Goal: Find specific page/section: Find specific page/section

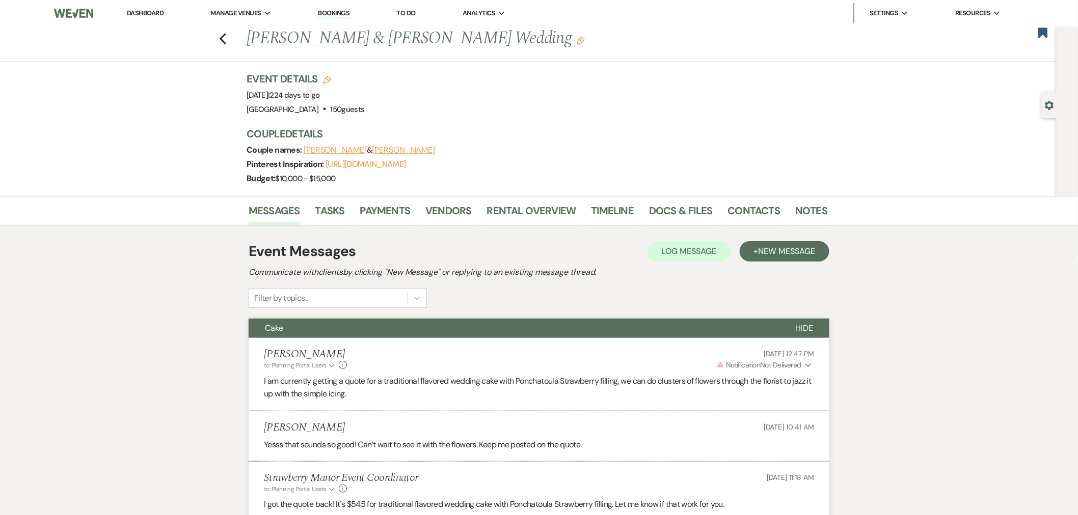
click at [227, 37] on icon "Previous" at bounding box center [223, 39] width 8 height 12
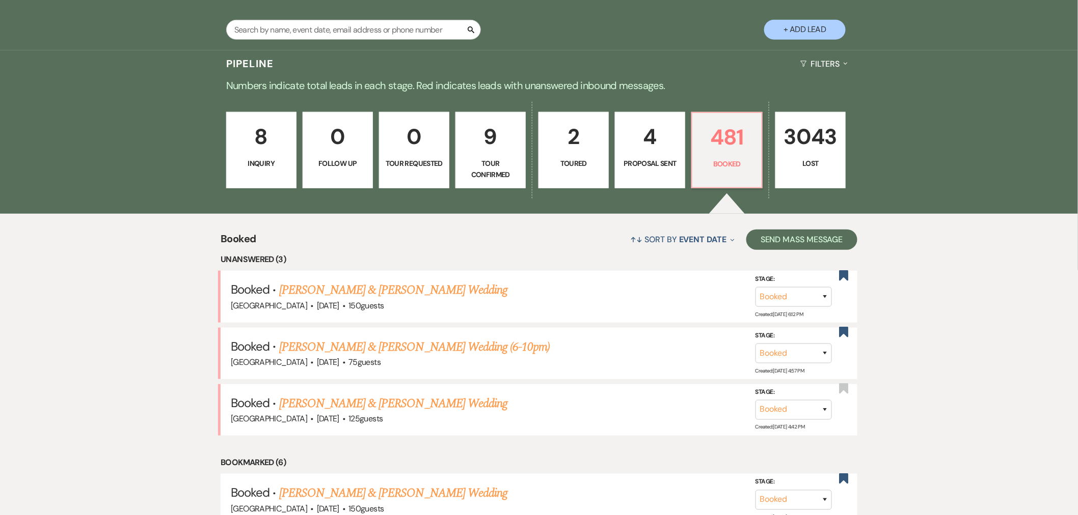
scroll to position [132, 0]
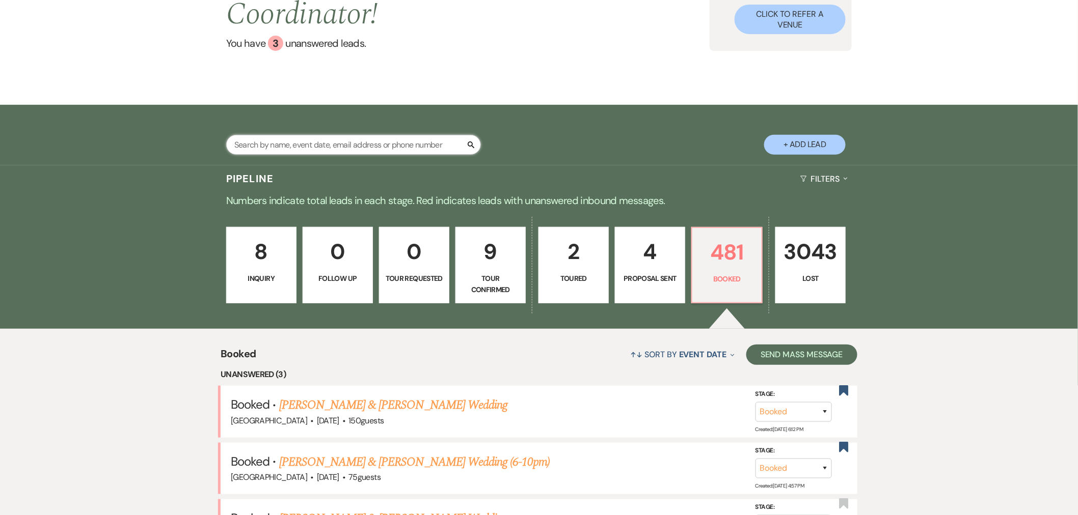
click at [395, 146] on input "text" at bounding box center [353, 145] width 255 height 20
type input "[PERSON_NAME]"
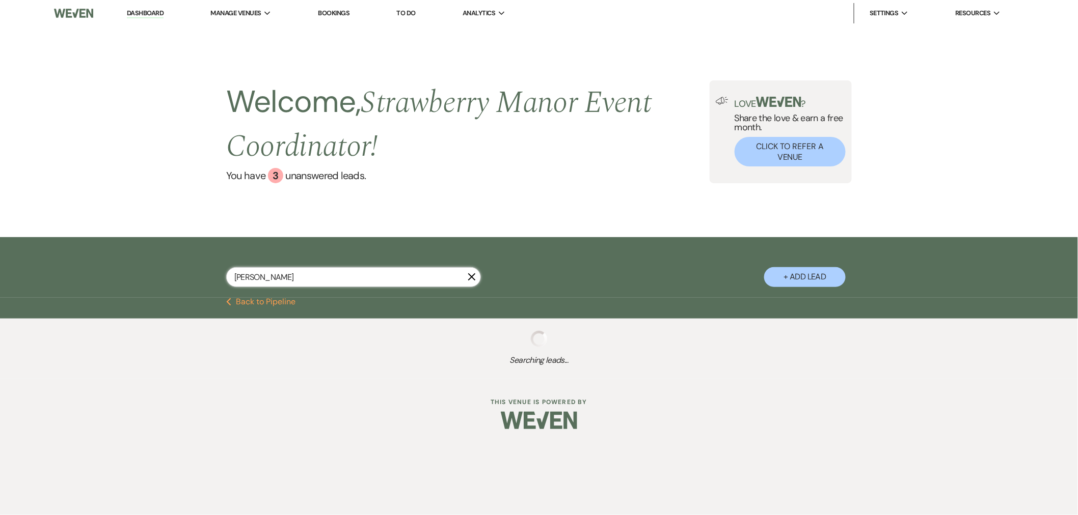
select select "8"
select select "5"
select select "8"
select select "5"
select select "8"
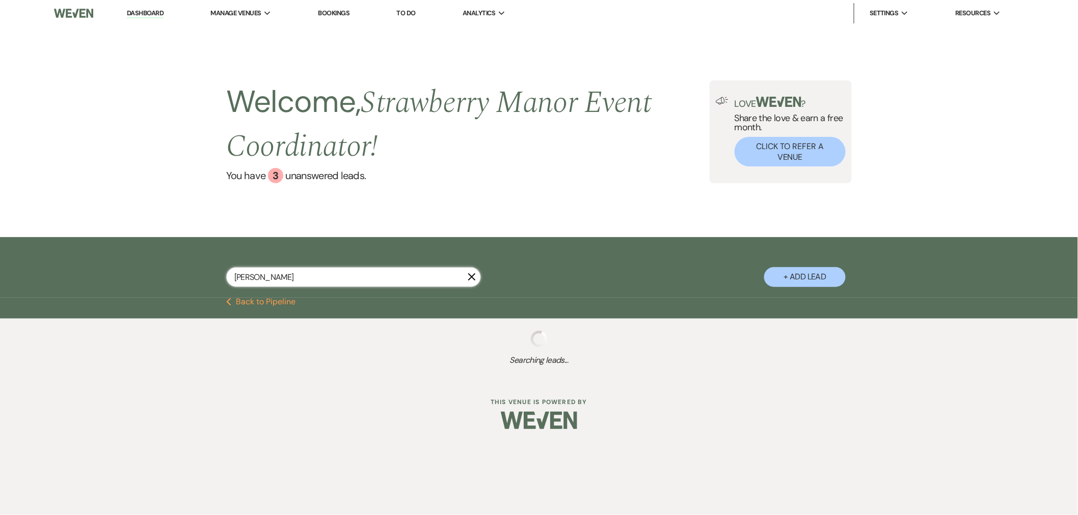
select select "5"
select select "8"
select select "5"
select select "8"
select select "5"
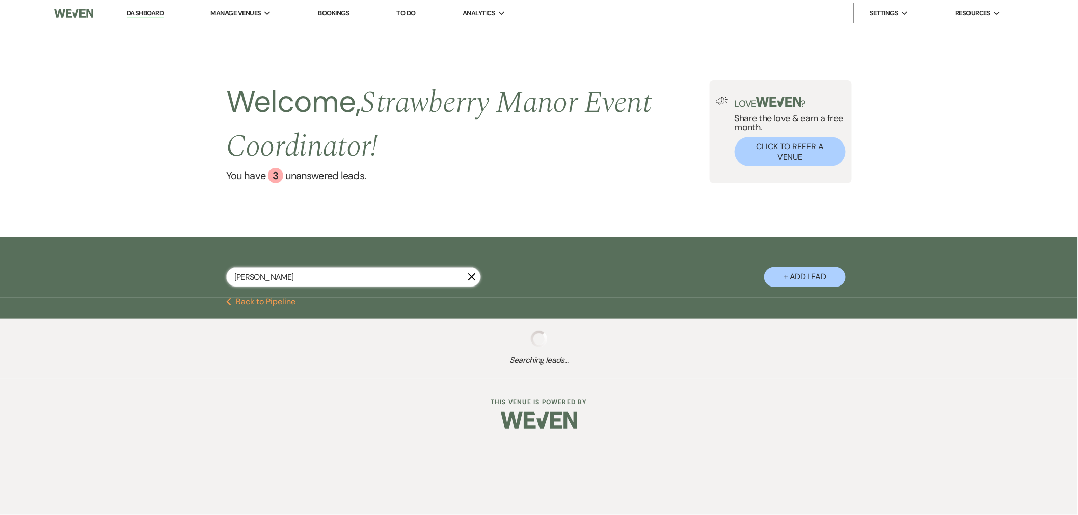
select select "8"
select select "5"
select select "8"
select select "5"
select select "8"
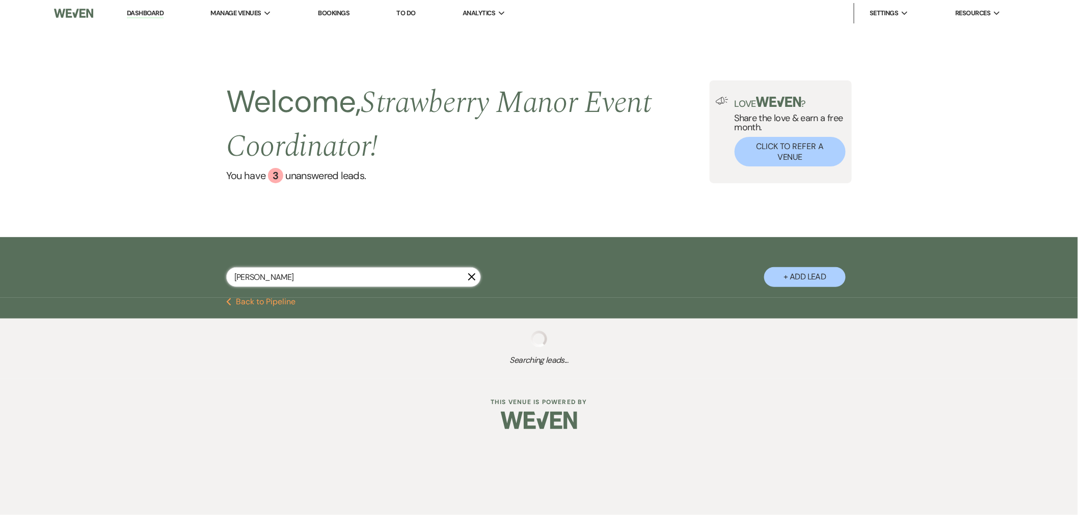
select select "5"
select select "8"
select select "5"
select select "8"
select select "5"
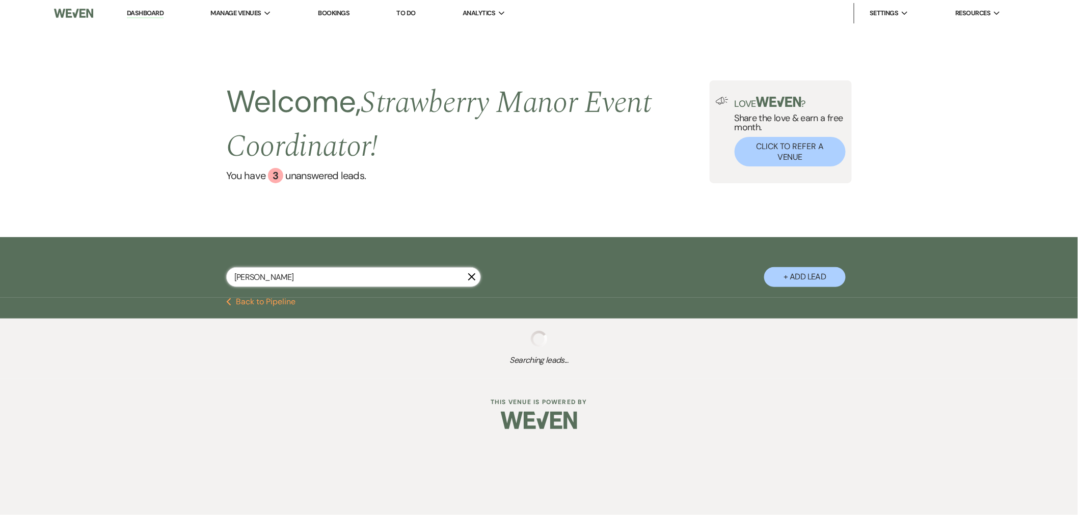
select select "8"
select select "5"
select select "8"
select select "5"
select select "8"
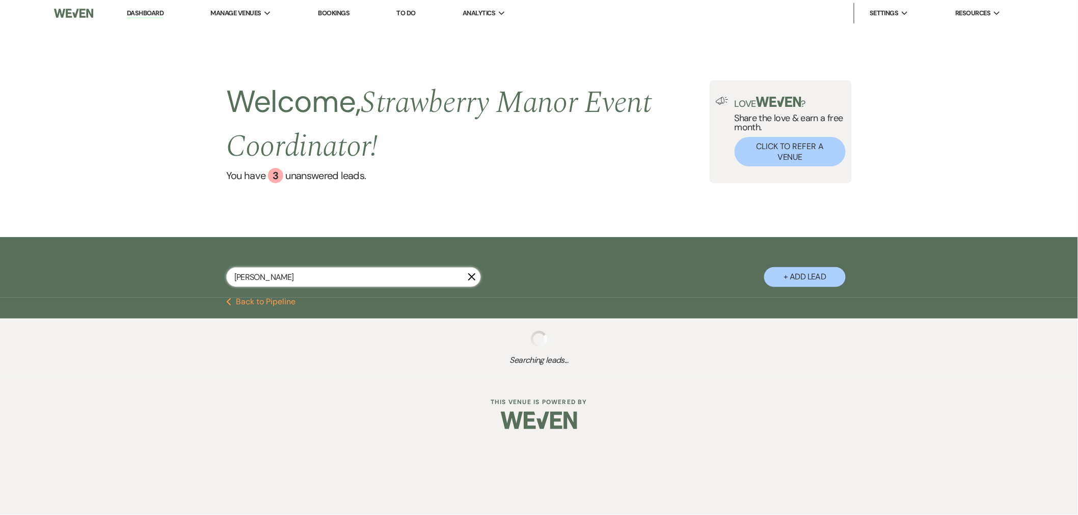
select select "5"
select select "8"
select select "5"
select select "8"
select select "5"
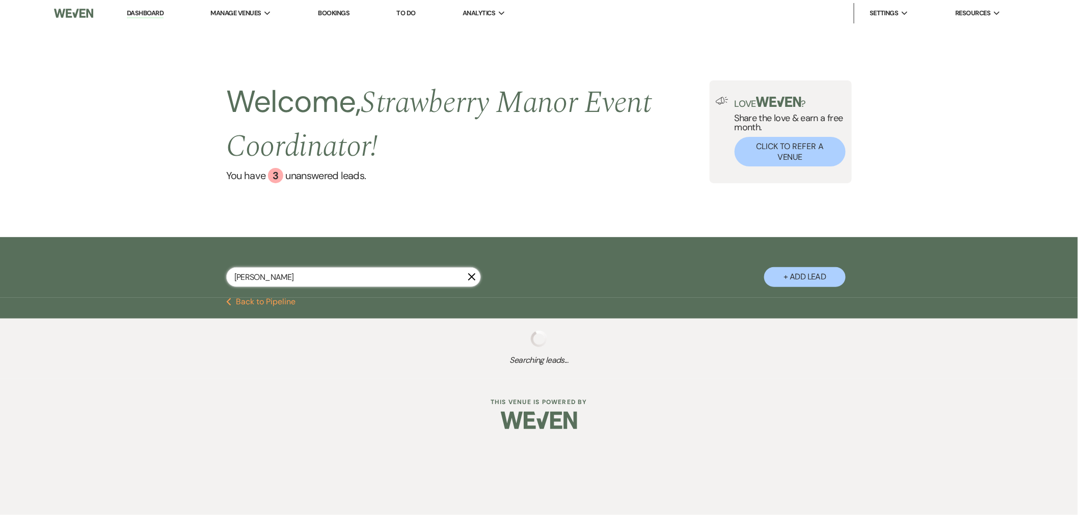
select select "8"
select select "5"
select select "8"
select select "5"
select select "8"
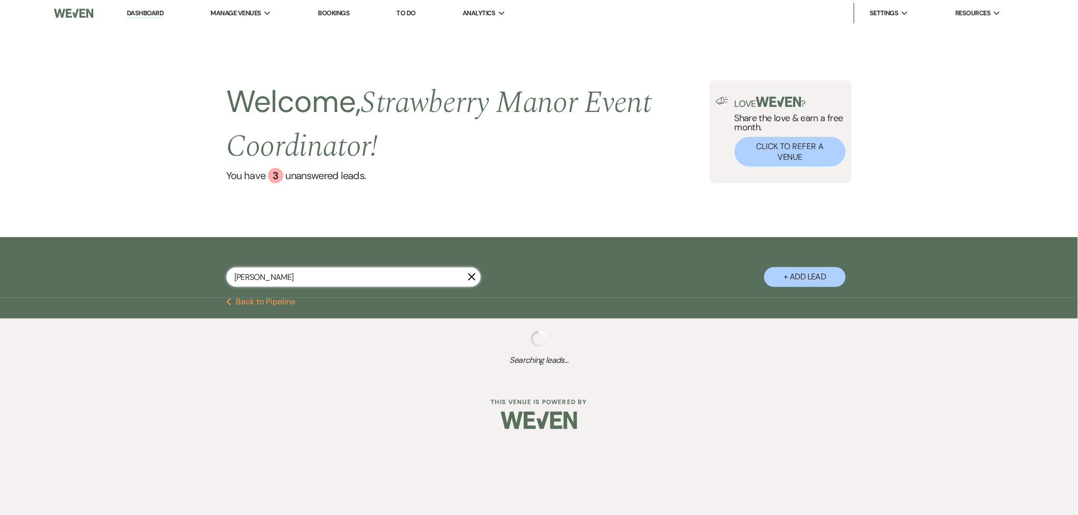
select select "5"
select select "8"
select select "5"
select select "8"
select select "5"
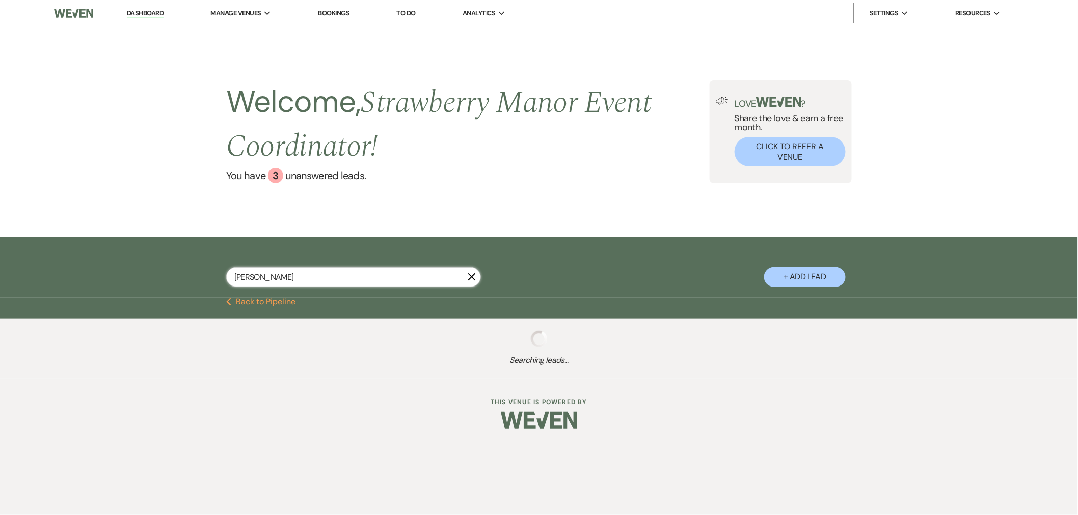
select select "8"
select select "5"
select select "8"
select select "5"
select select "8"
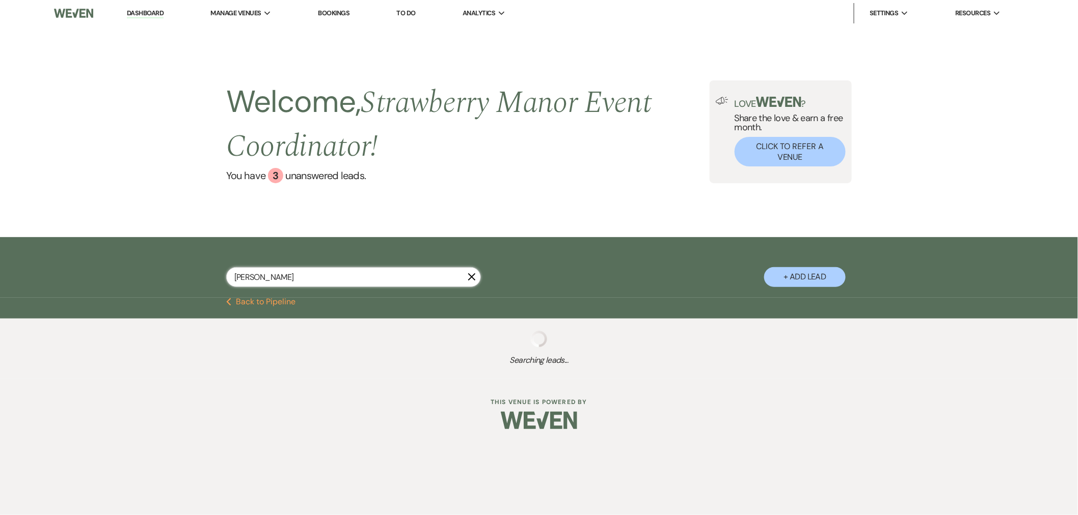
select select "5"
select select "8"
select select "5"
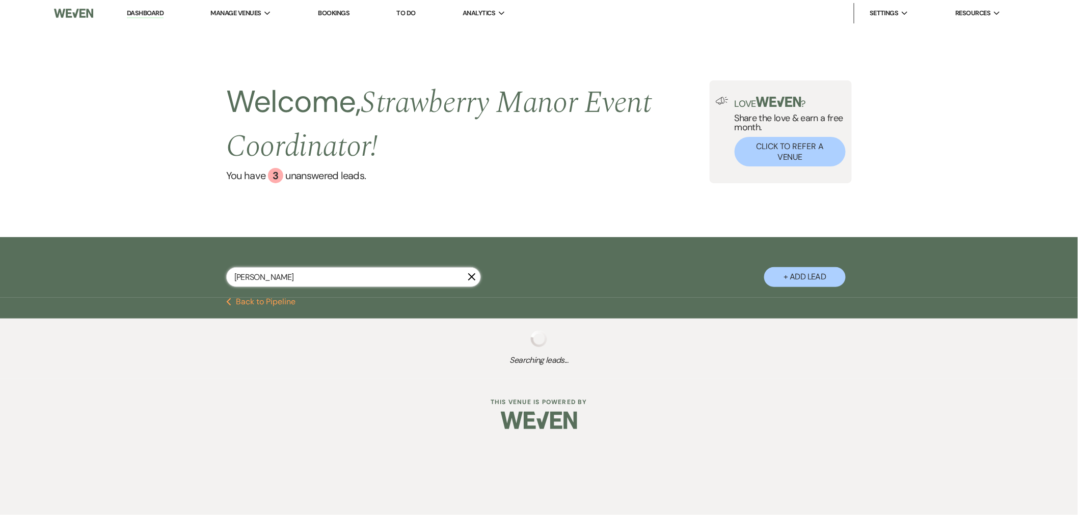
select select "8"
select select "5"
select select "8"
select select "5"
select select "8"
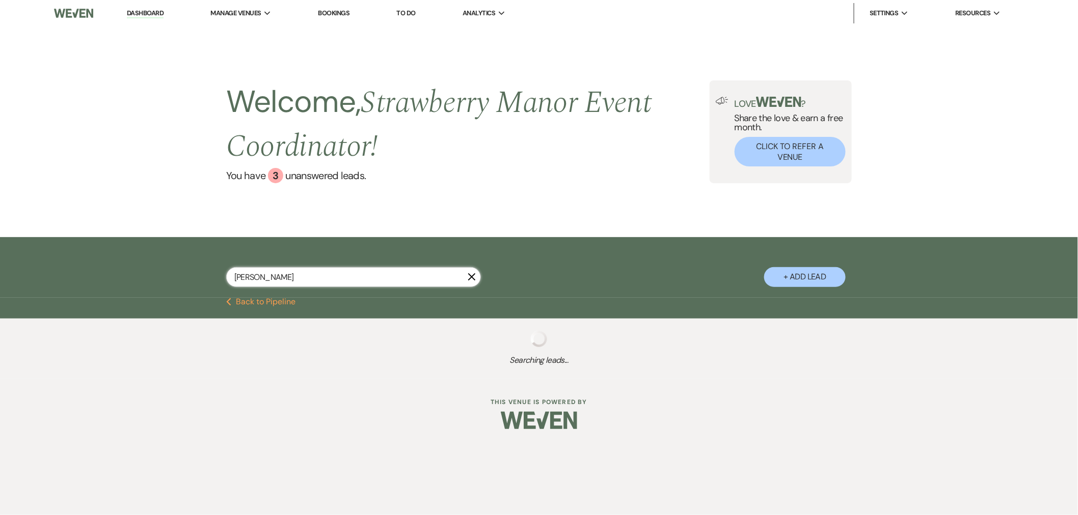
select select "5"
select select "8"
select select "5"
select select "8"
select select "5"
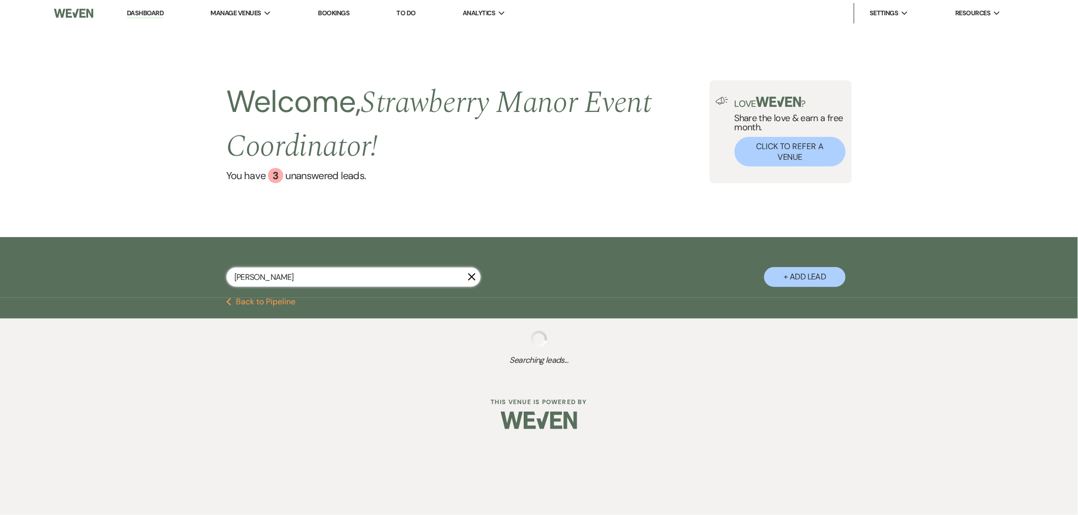
select select "8"
select select "5"
select select "8"
select select "5"
select select "8"
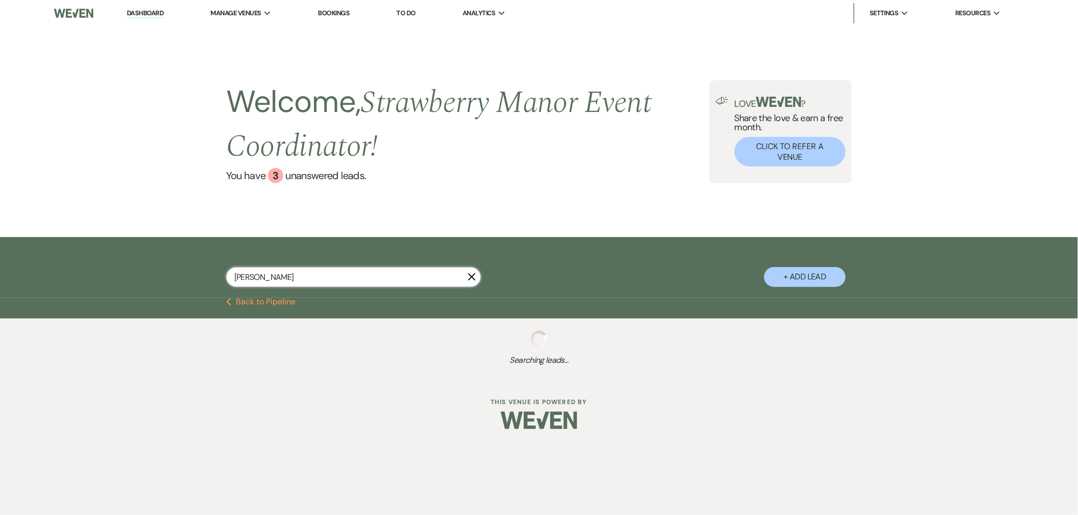
select select "5"
select select "8"
select select "4"
select select "8"
select select "5"
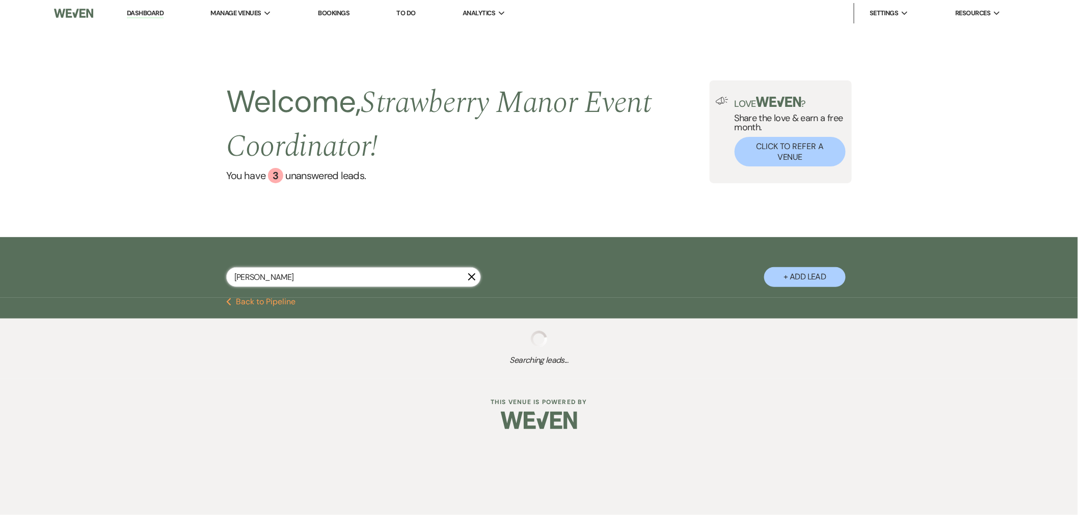
select select "8"
select select "5"
select select "8"
select select "5"
select select "8"
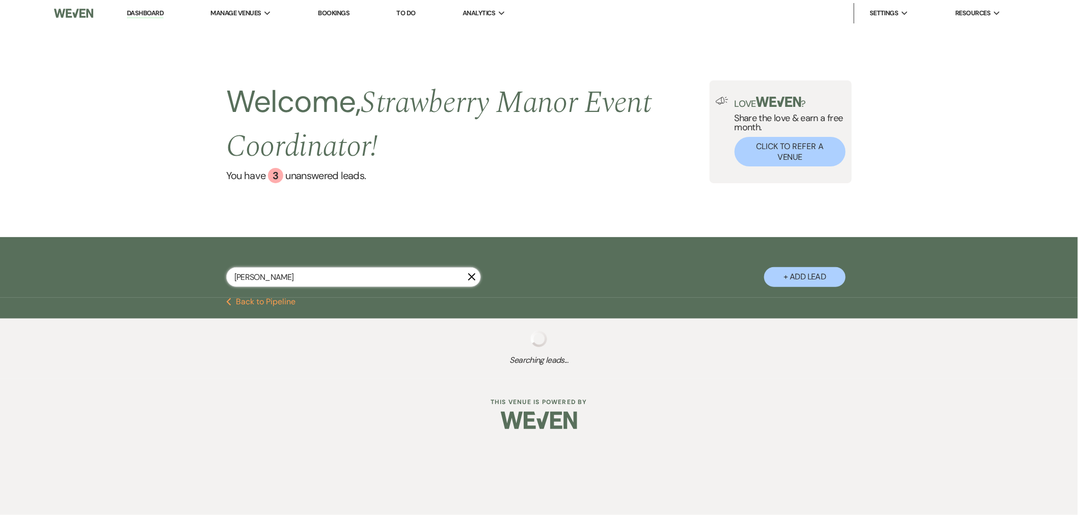
select select "5"
select select "8"
select select "5"
select select "8"
select select "5"
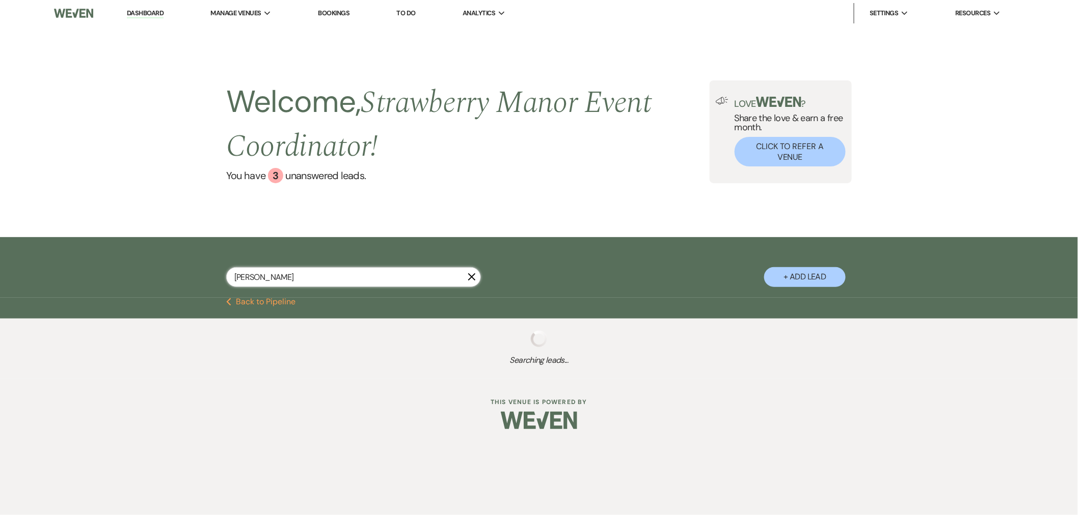
select select "8"
select select "5"
select select "8"
select select "5"
select select "8"
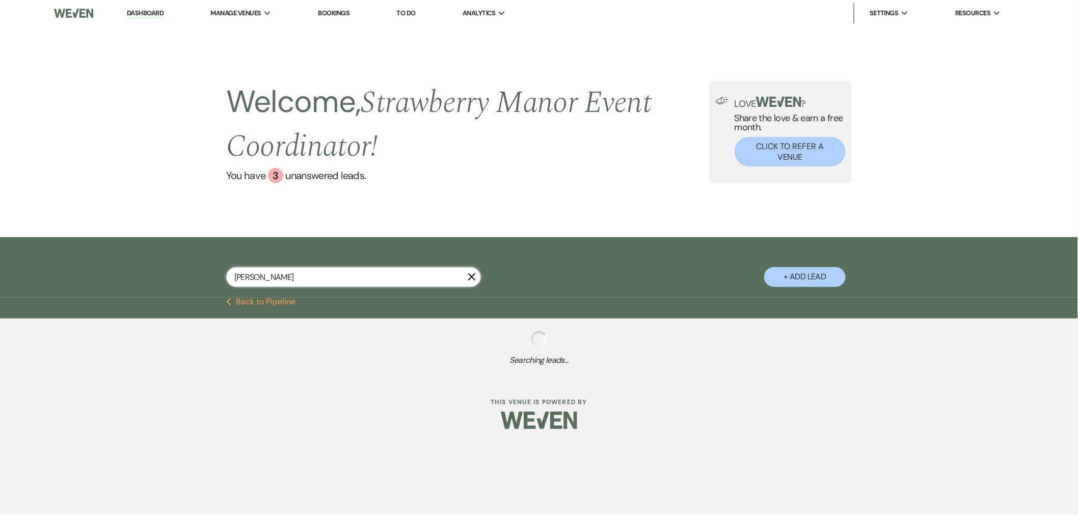
select select "5"
select select "8"
select select "5"
select select "8"
select select "5"
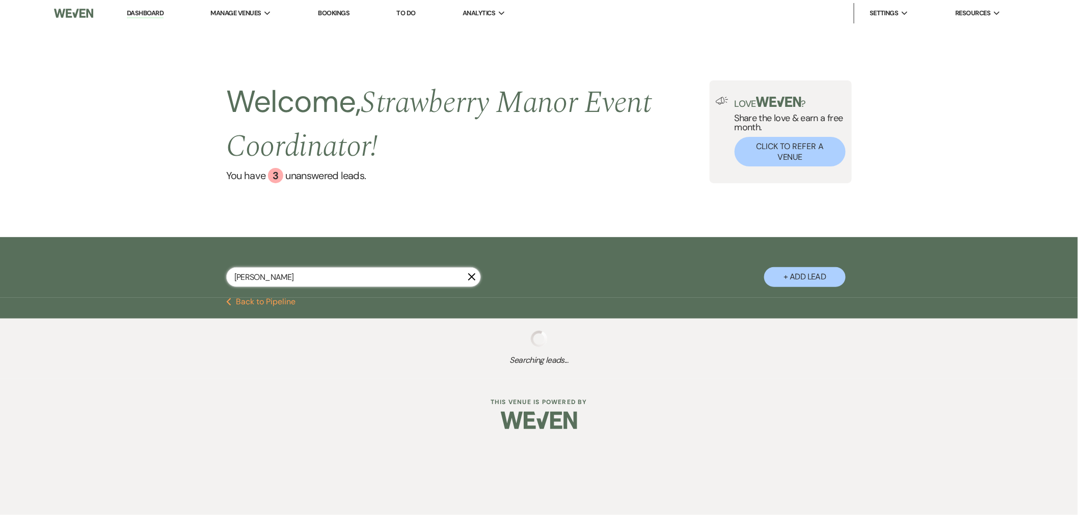
select select "8"
select select "5"
select select "8"
select select "5"
select select "8"
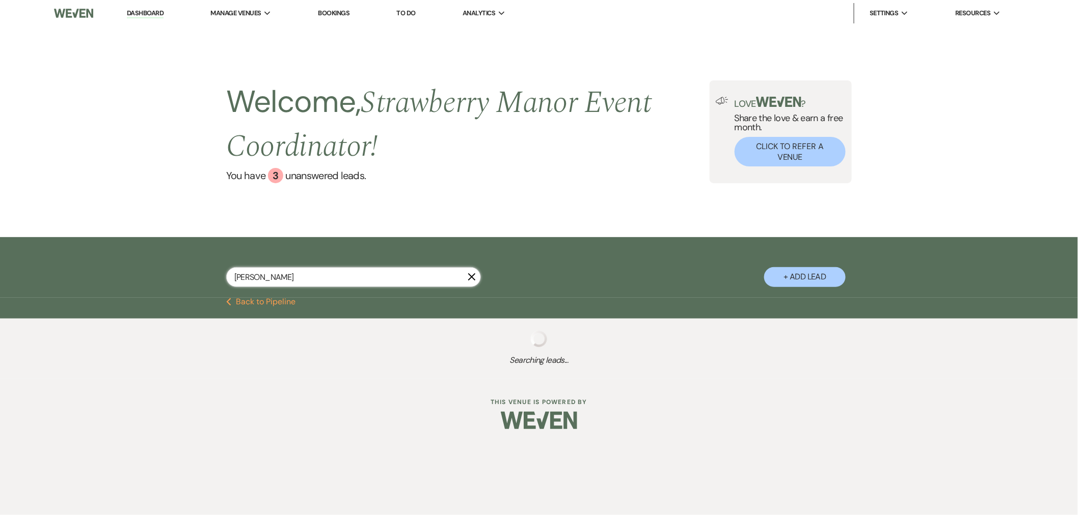
select select "5"
select select "8"
select select "5"
select select "8"
select select "5"
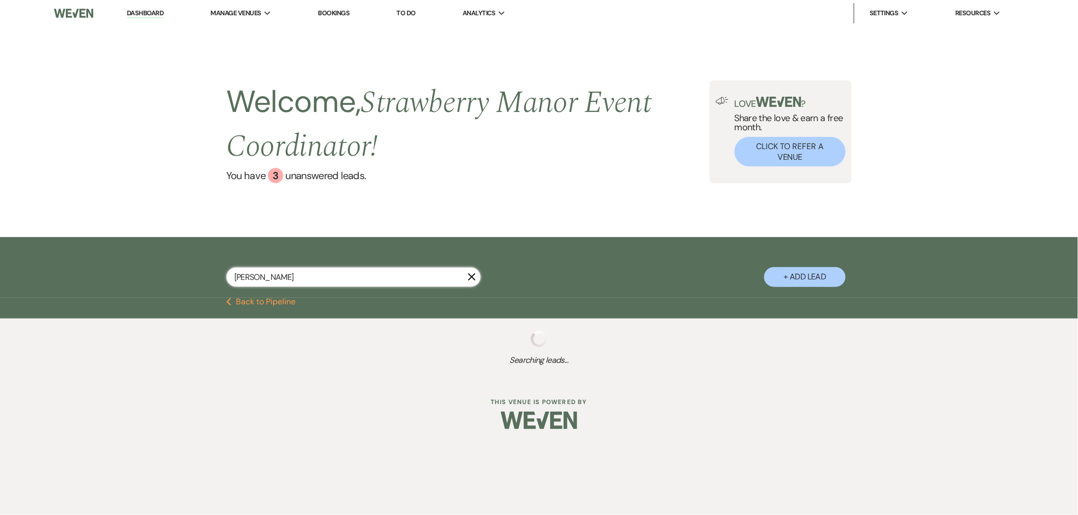
select select "8"
select select "5"
select select "8"
select select "5"
select select "8"
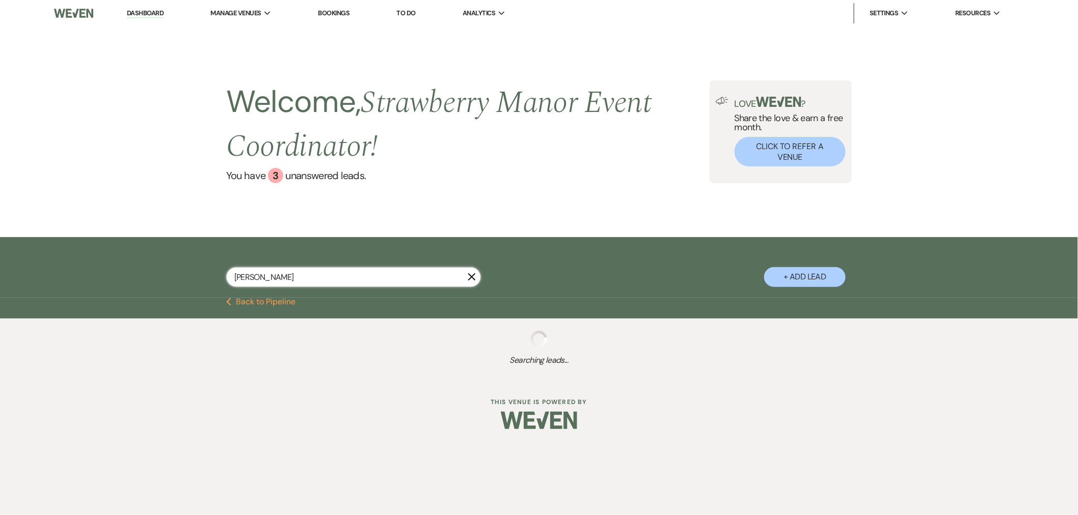
select select "5"
select select "8"
select select "7"
select select "8"
select select "5"
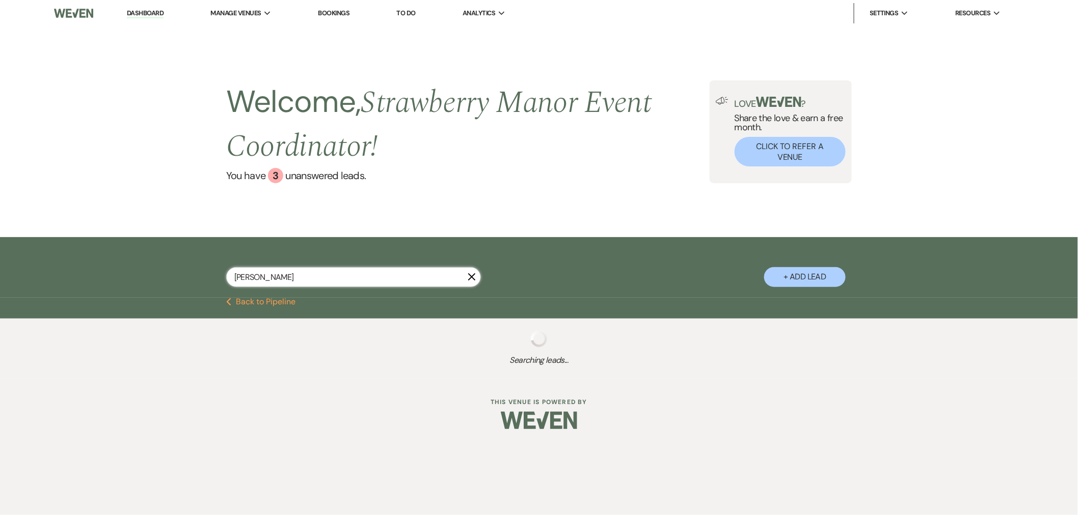
select select "8"
select select "5"
select select "8"
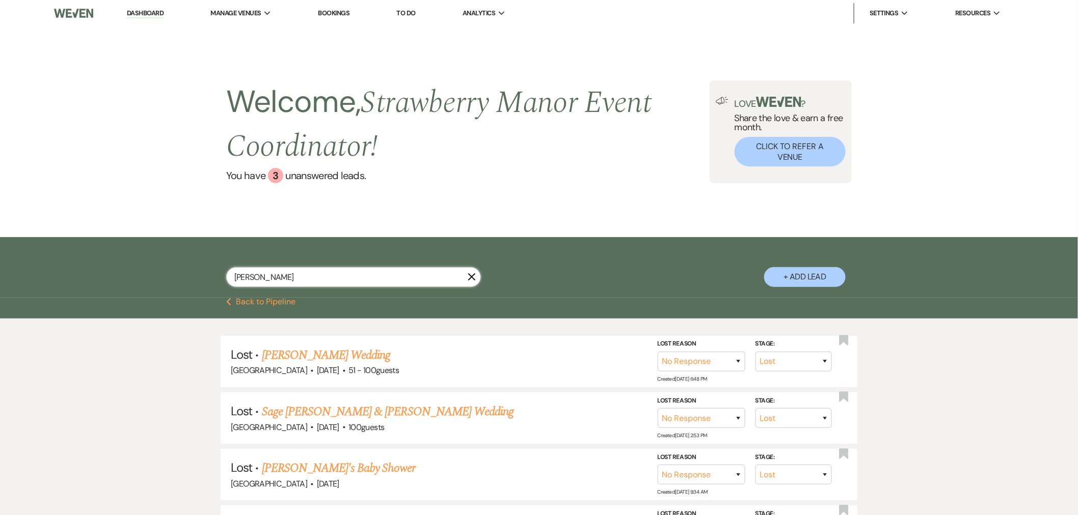
type input "[PERSON_NAME]"
click at [469, 281] on use "button" at bounding box center [472, 278] width 8 height 8
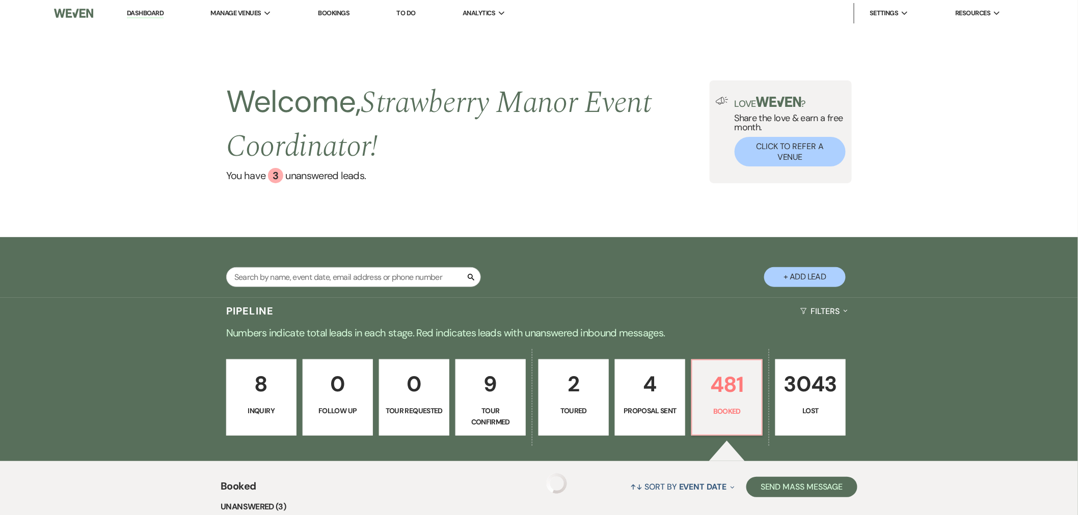
scroll to position [132, 0]
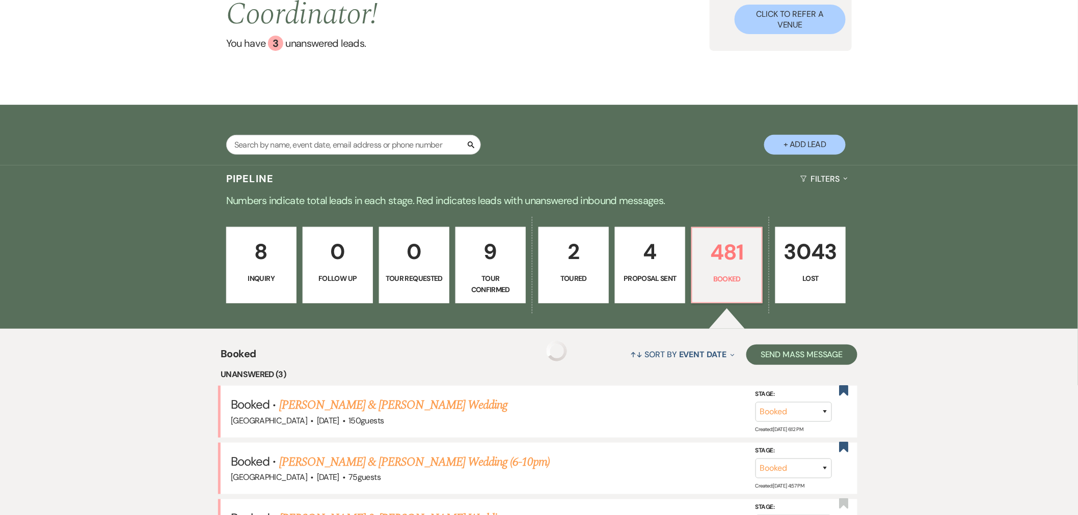
click at [384, 405] on link "[PERSON_NAME] & [PERSON_NAME] Wedding" at bounding box center [393, 405] width 228 height 18
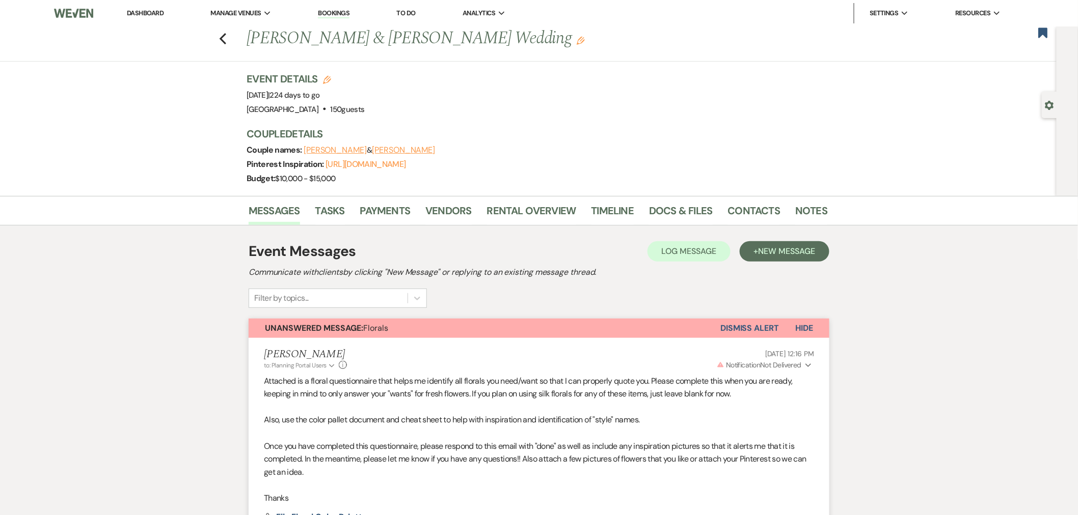
click at [222, 39] on div "Previous [PERSON_NAME] & [PERSON_NAME] Wedding Edit Bookmark" at bounding box center [525, 43] width 1061 height 35
click at [227, 37] on icon "Previous" at bounding box center [223, 39] width 8 height 12
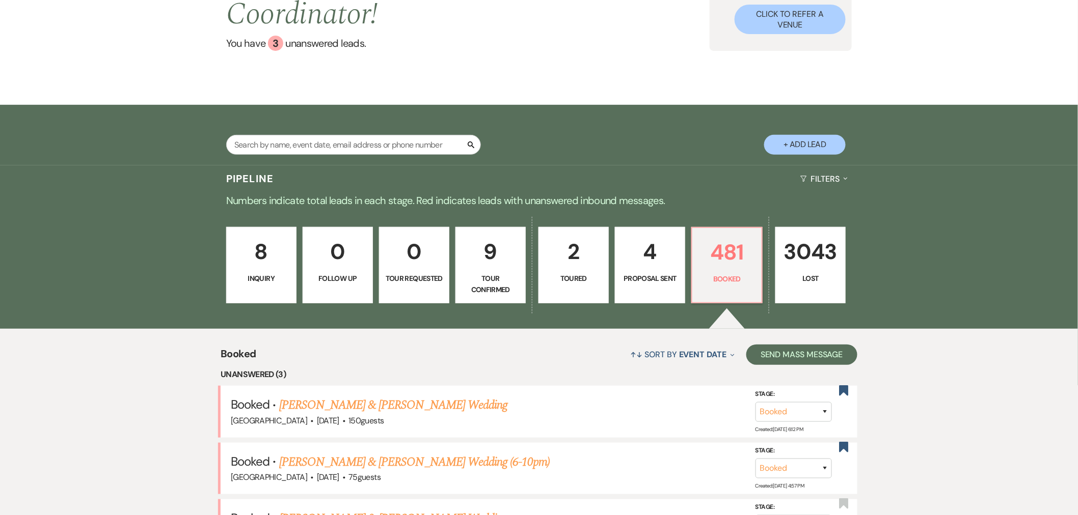
scroll to position [246, 0]
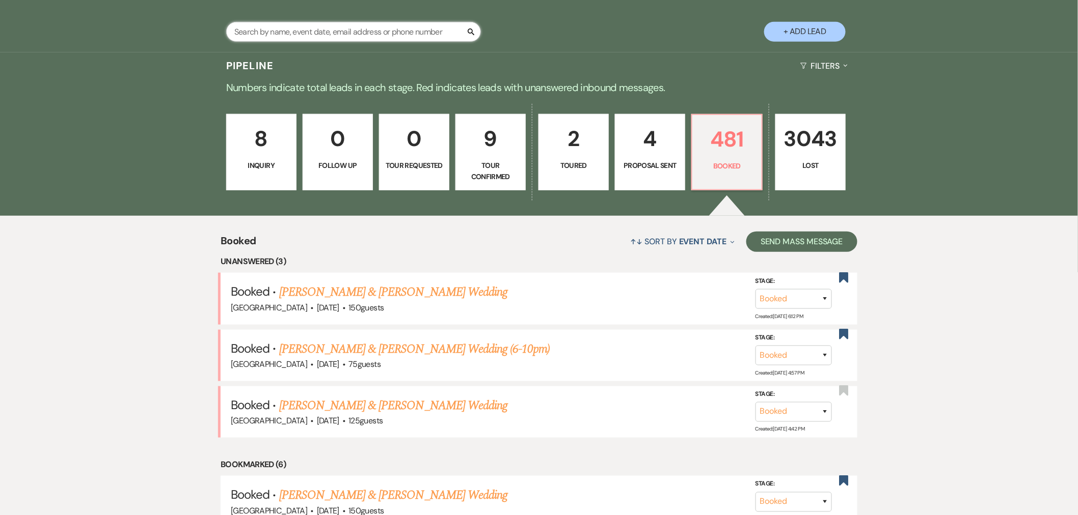
click at [291, 38] on input "text" at bounding box center [353, 32] width 255 height 20
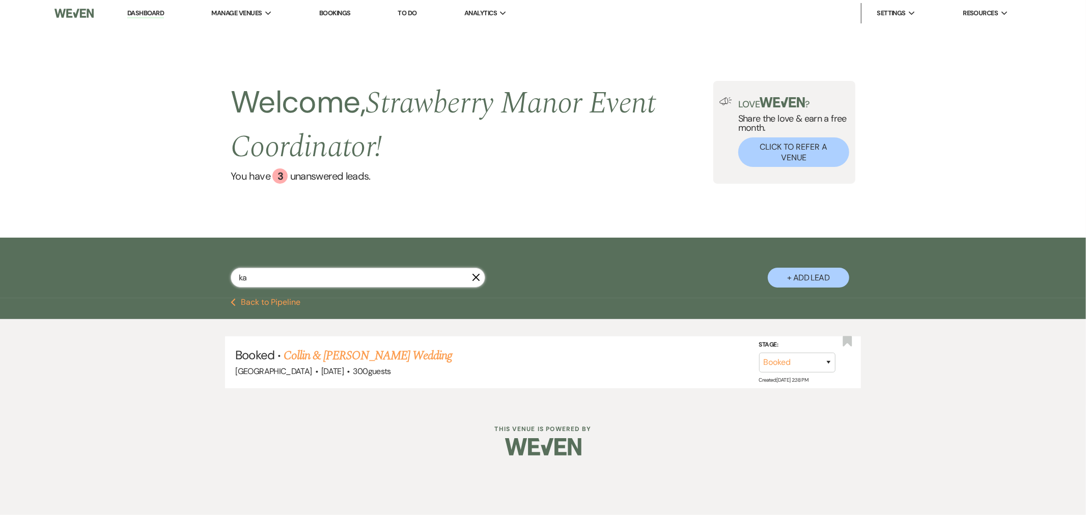
type input "k"
type input "[PERSON_NAME]"
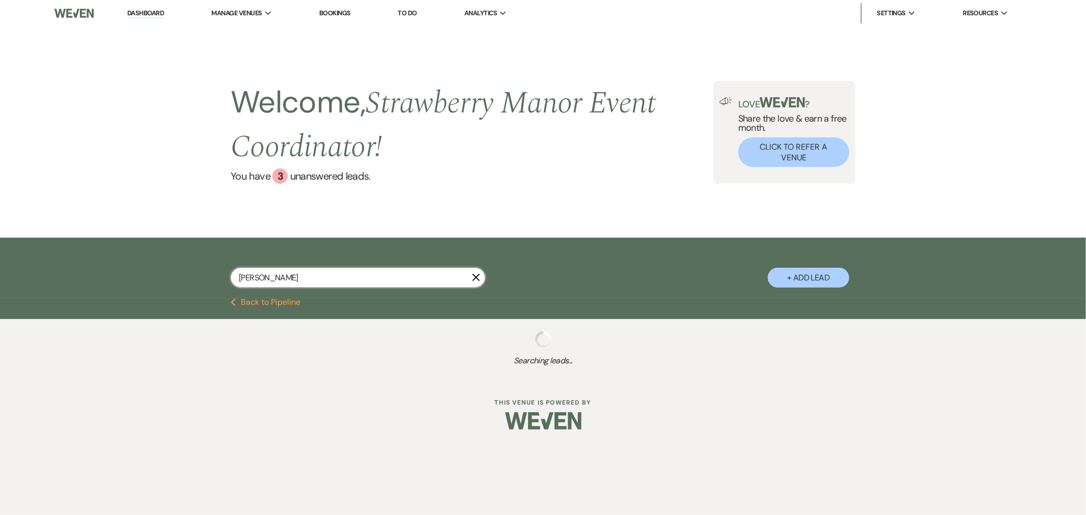
select select "8"
select select "3"
select select "8"
select select "5"
select select "8"
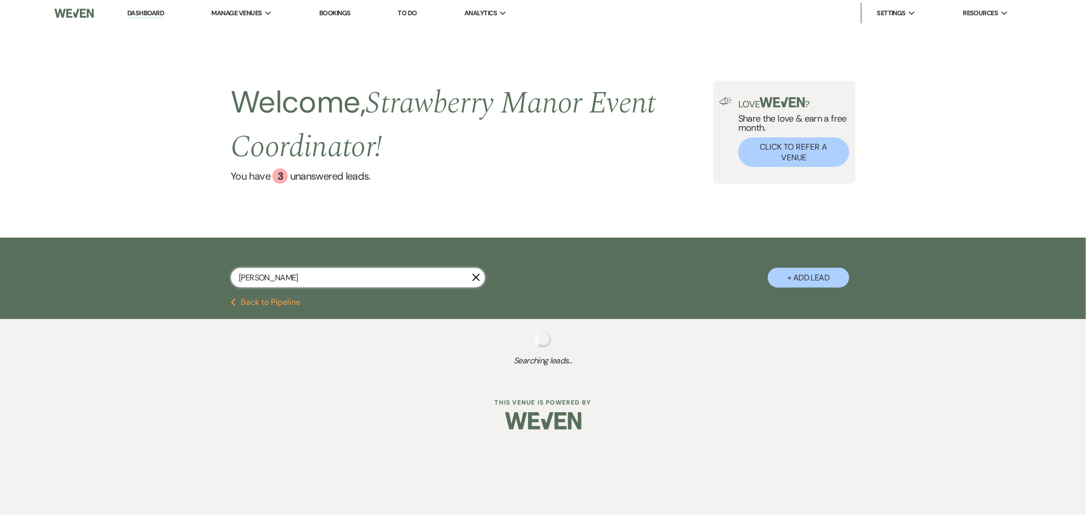
select select "5"
select select "8"
select select "5"
select select "8"
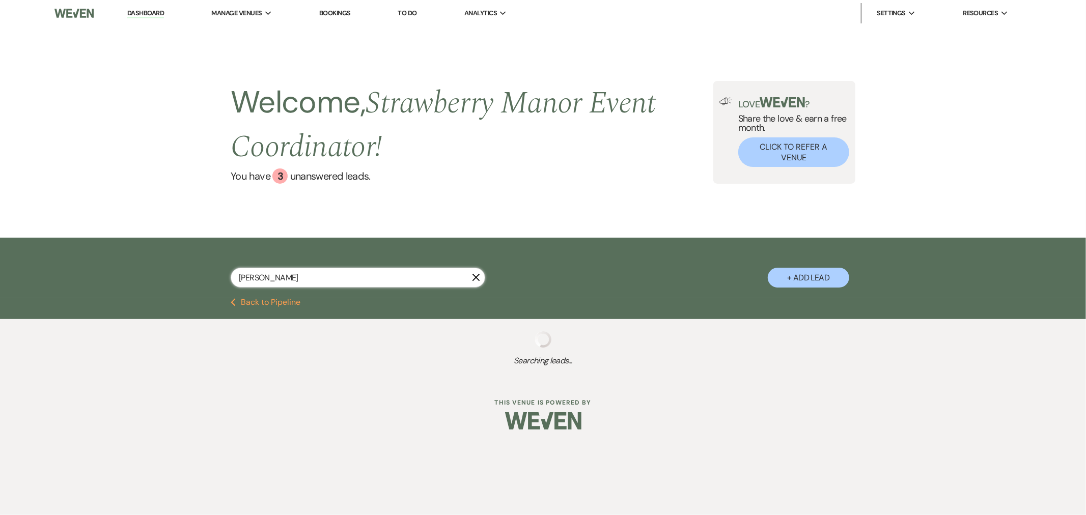
select select "8"
select select "4"
select select "8"
select select "5"
select select "8"
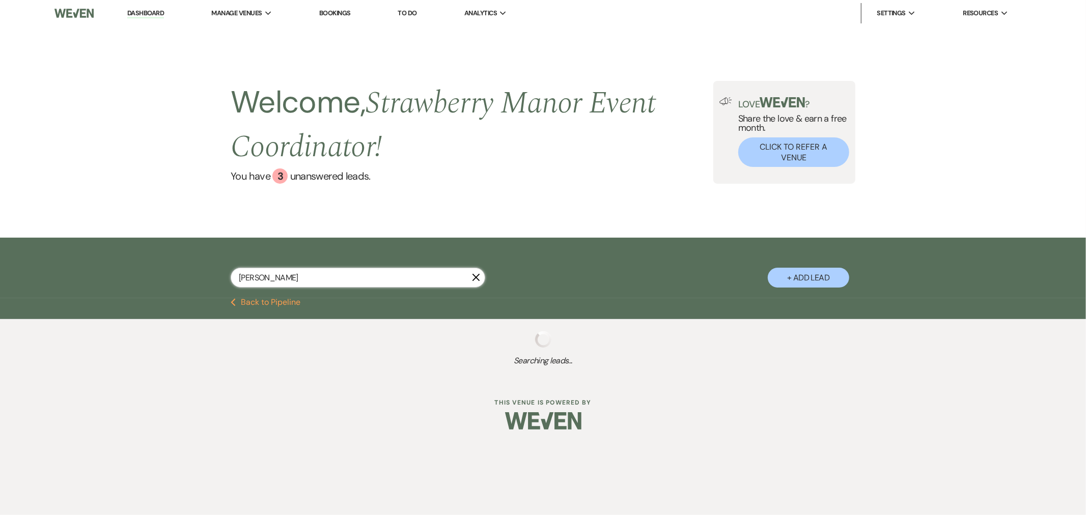
select select "8"
select select "5"
select select "8"
select select "5"
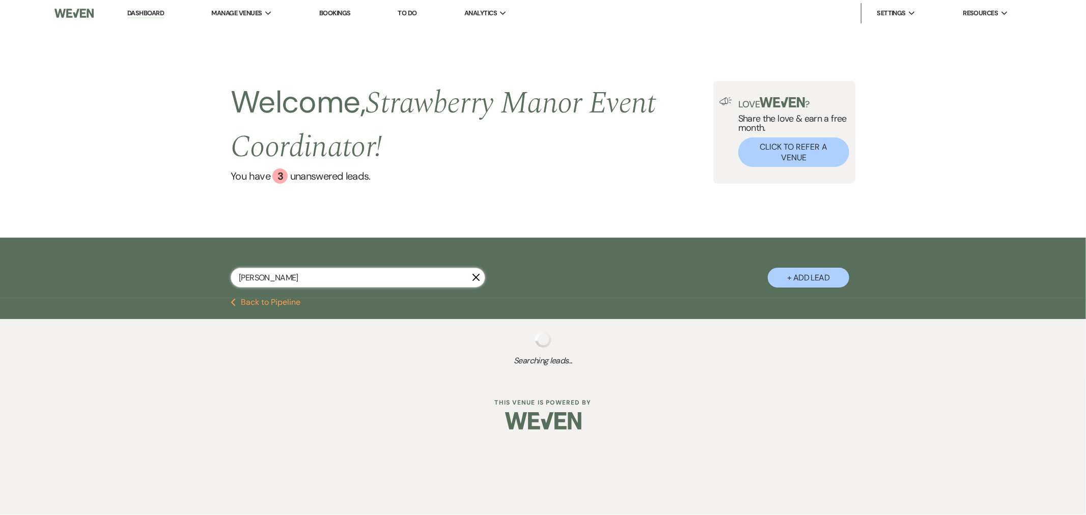
select select "8"
select select "5"
select select "8"
select select "5"
select select "8"
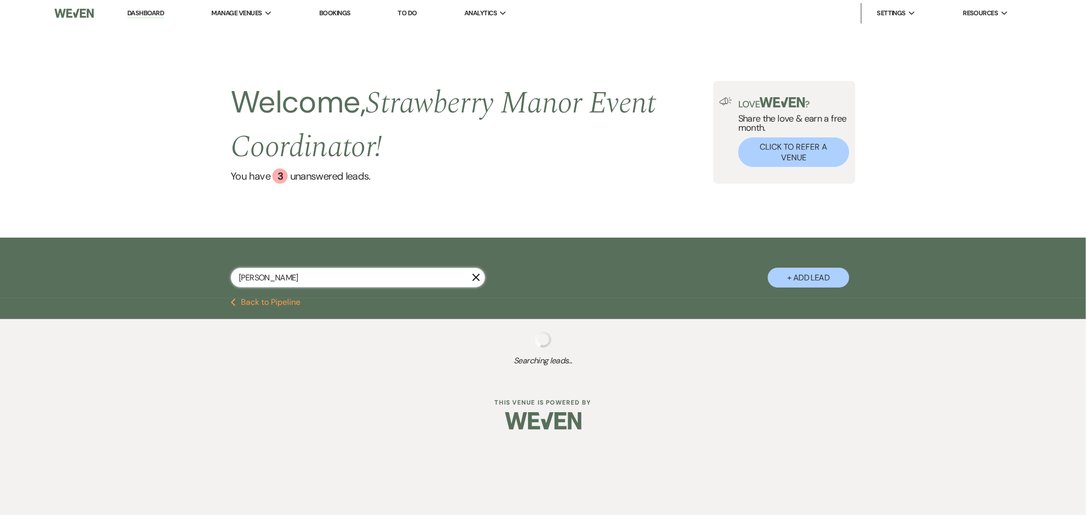
select select "5"
select select "8"
select select "5"
select select "8"
select select "5"
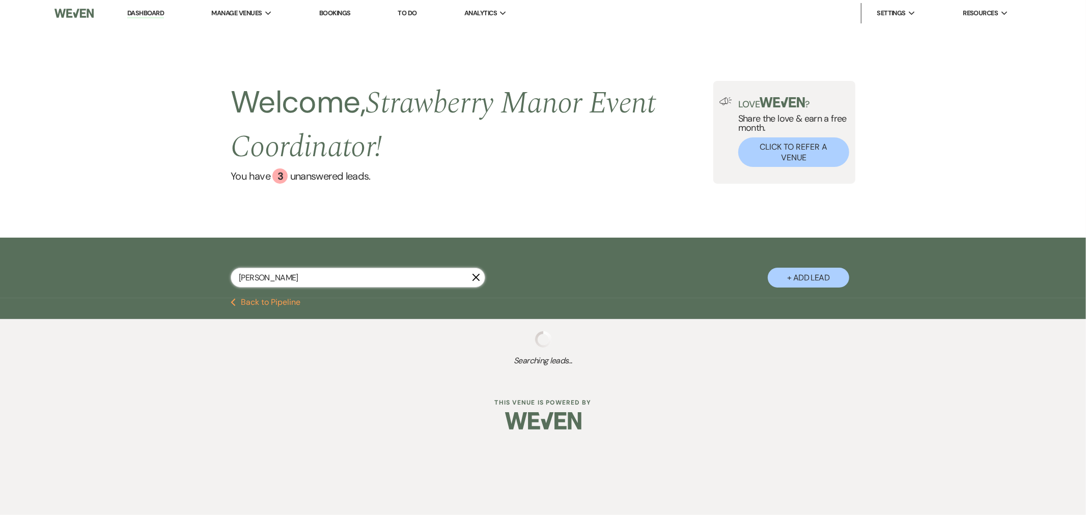
select select "8"
select select "5"
select select "8"
select select "5"
select select "8"
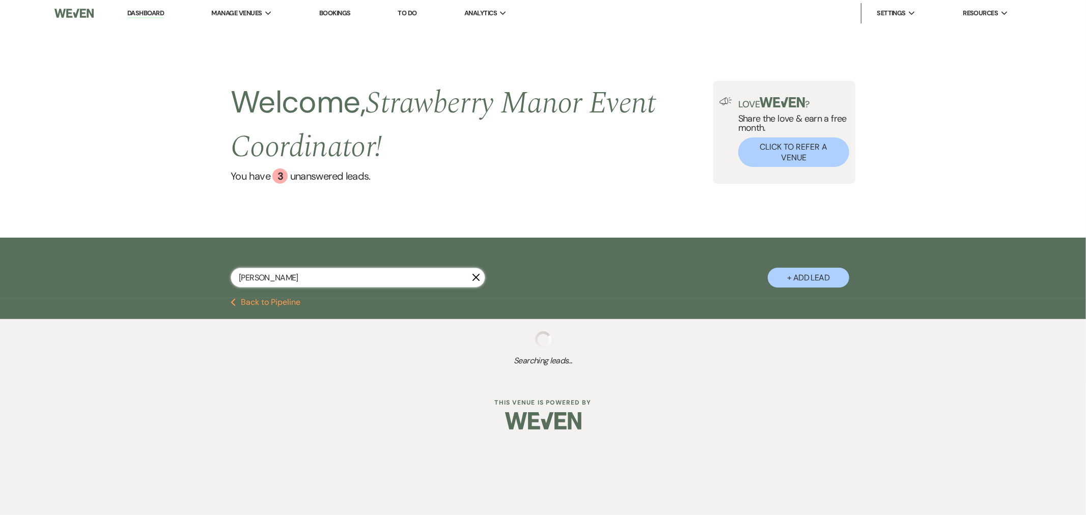
select select "5"
select select "8"
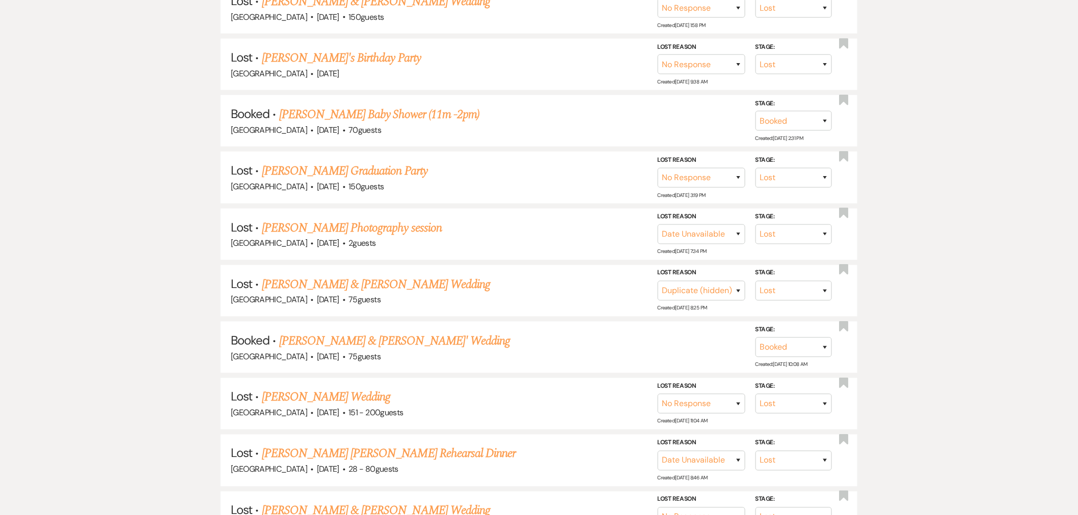
scroll to position [452, 0]
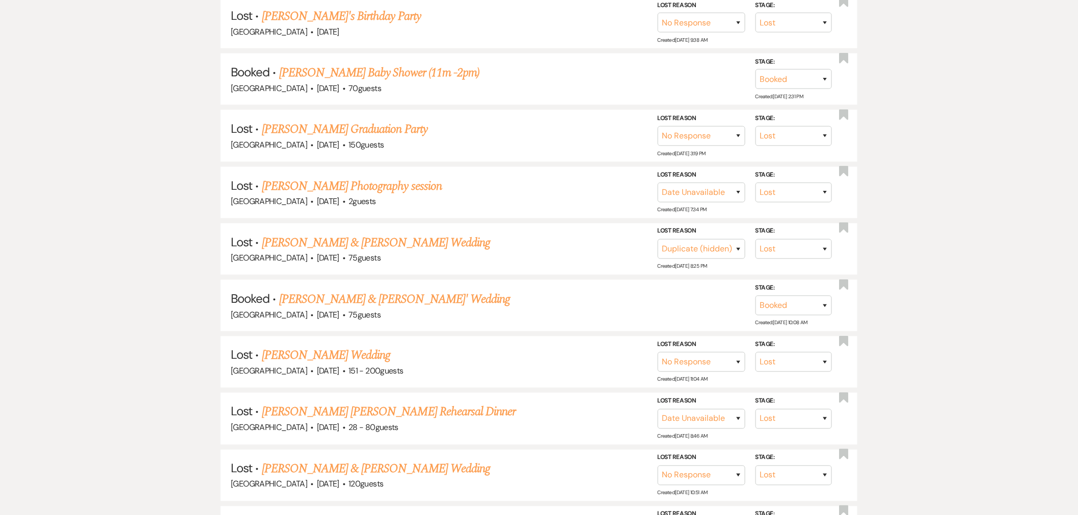
click at [400, 297] on link "[PERSON_NAME] & [PERSON_NAME]' Wedding" at bounding box center [394, 299] width 231 height 18
